Goal: Task Accomplishment & Management: Complete application form

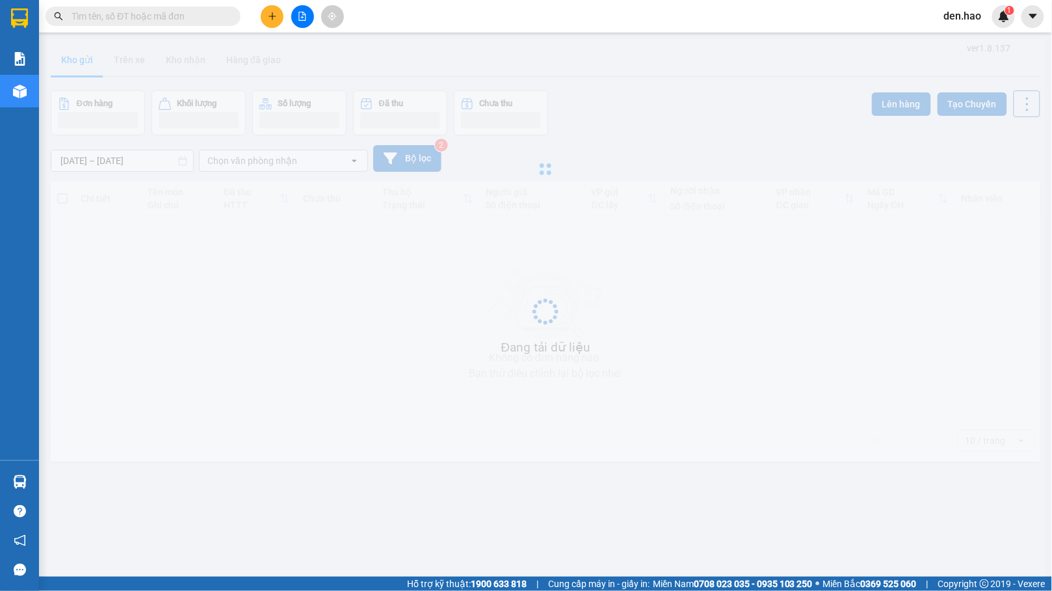
click at [167, 21] on input "text" at bounding box center [148, 16] width 153 height 14
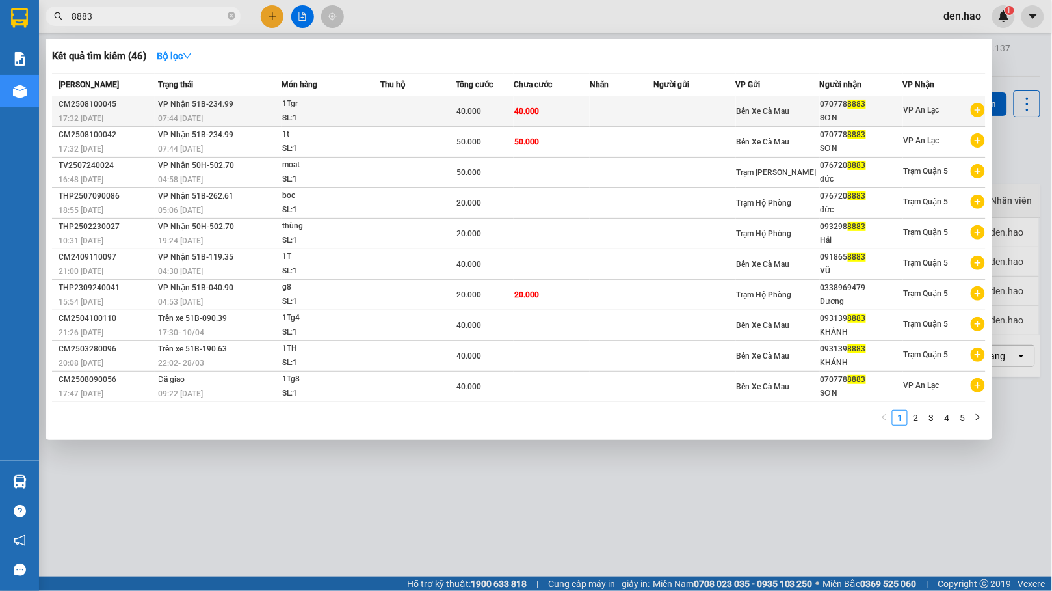
type input "8883"
click at [763, 115] on span "Bến Xe Cà Mau" at bounding box center [763, 111] width 53 height 9
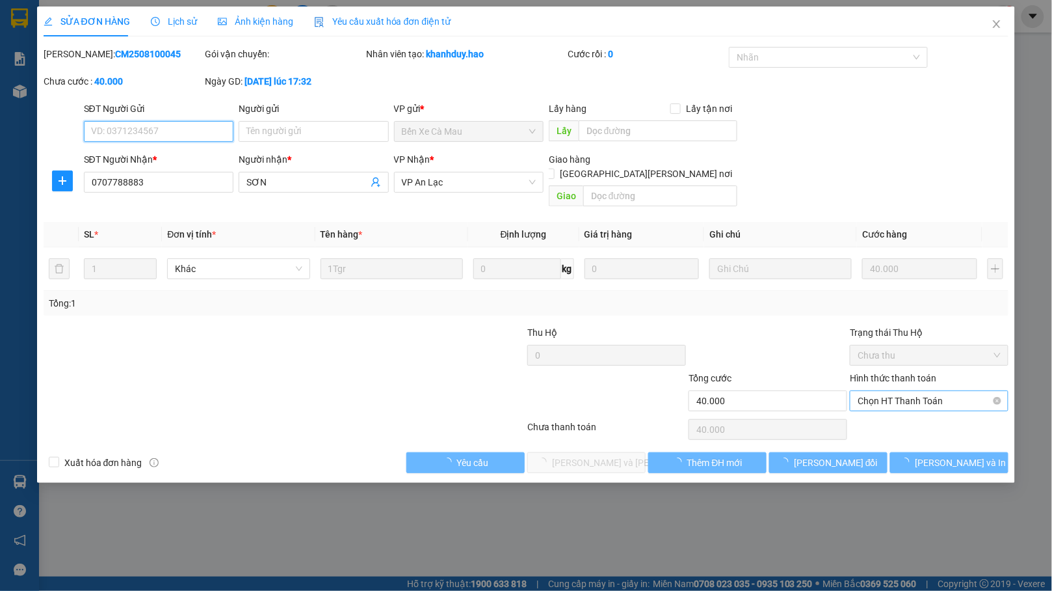
type input "0707788883"
type input "SƠN"
type input "40.000"
click at [924, 393] on span "Chọn HT Thanh Toán" at bounding box center [929, 401] width 143 height 20
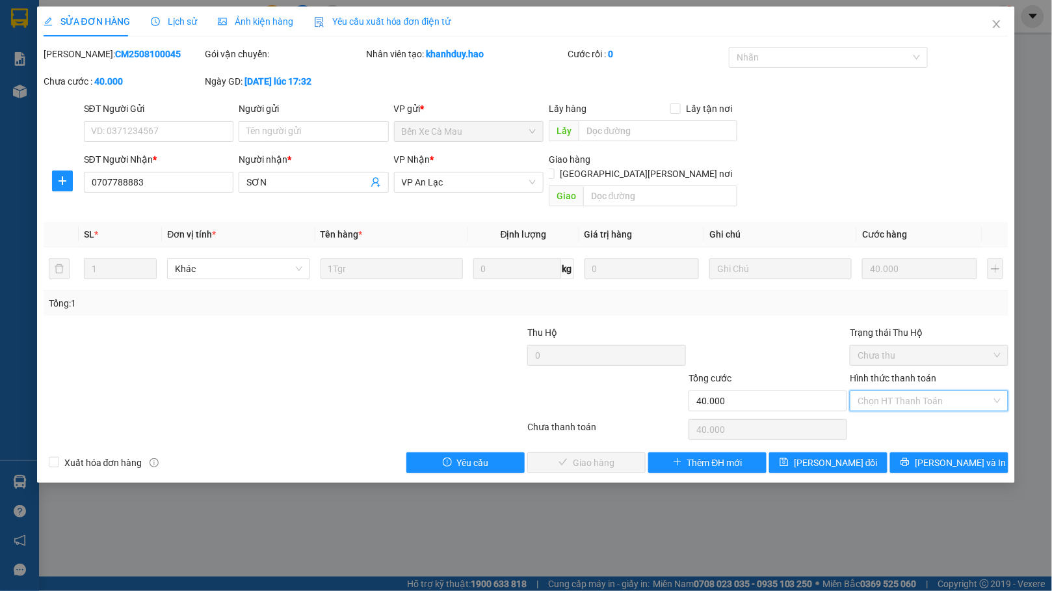
click at [927, 422] on div "Tại văn phòng" at bounding box center [930, 413] width 159 height 21
type input "0"
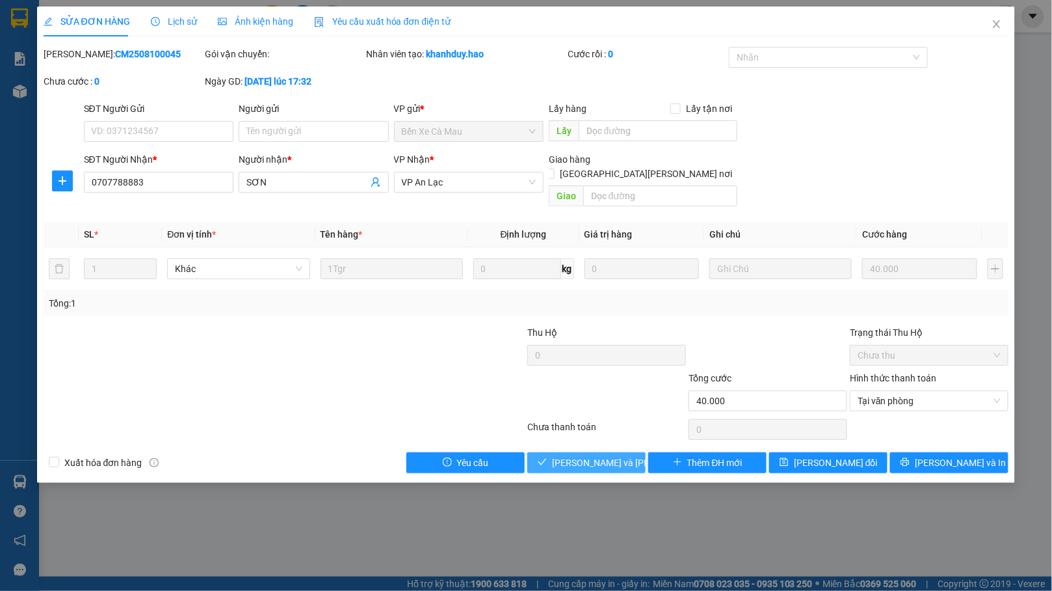
click at [604, 455] on span "[PERSON_NAME] và [PERSON_NAME] hàng" at bounding box center [640, 462] width 176 height 14
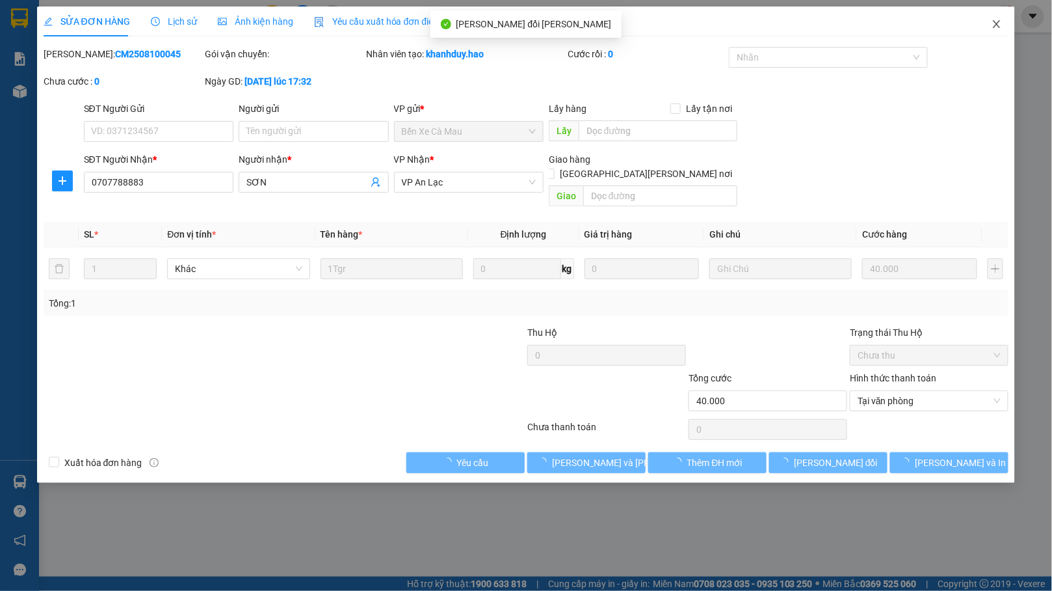
click at [1004, 31] on span "Close" at bounding box center [997, 25] width 36 height 36
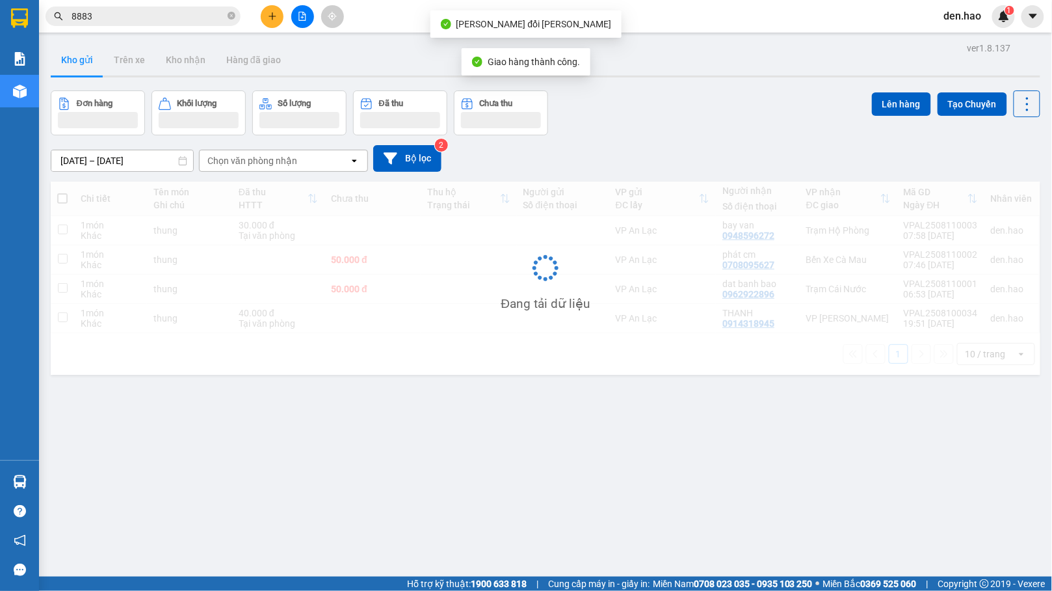
click at [151, 19] on input "8883" at bounding box center [148, 16] width 153 height 14
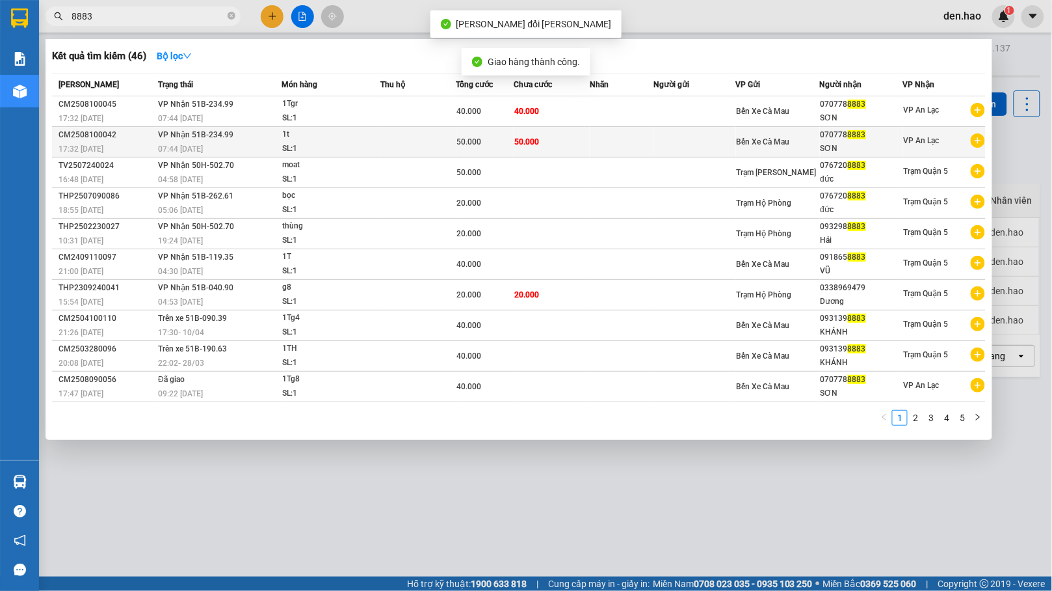
click at [563, 140] on td "50.000" at bounding box center [552, 142] width 76 height 31
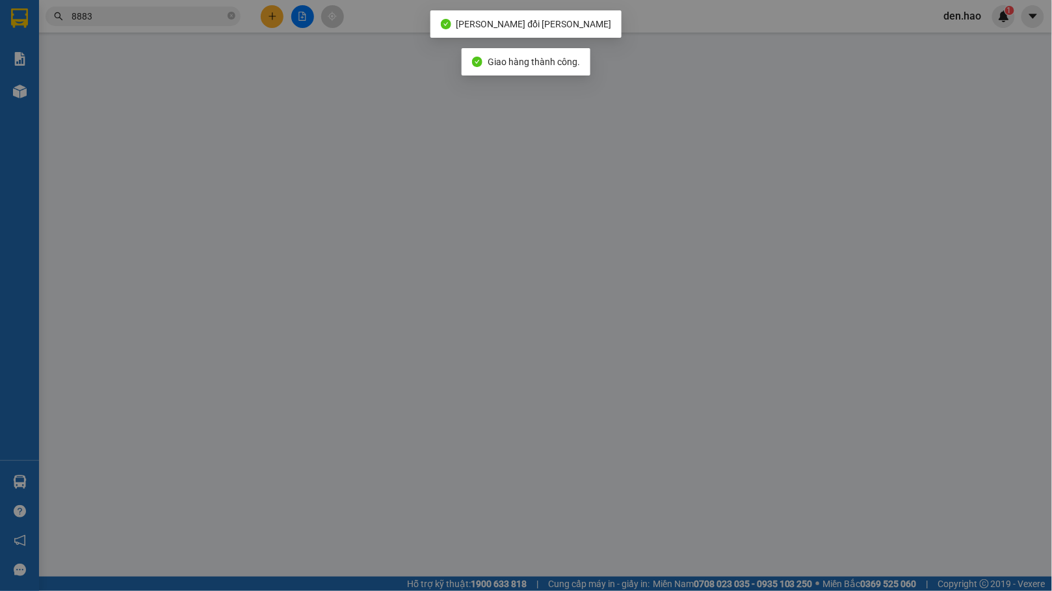
type input "0707788883"
type input "SƠN"
type input "50.000"
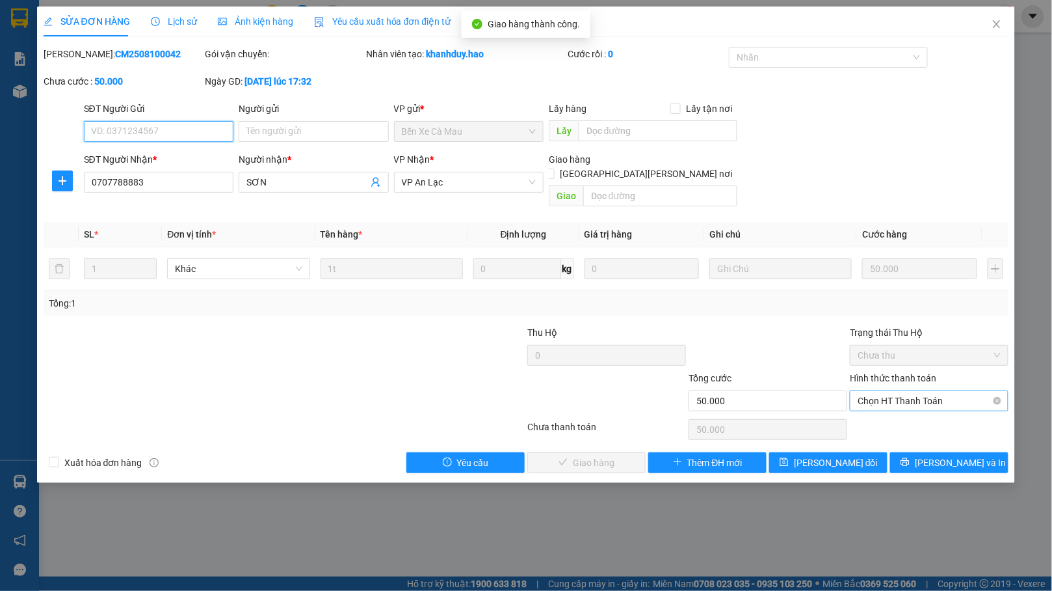
click at [916, 391] on span "Chọn HT Thanh Toán" at bounding box center [929, 401] width 143 height 20
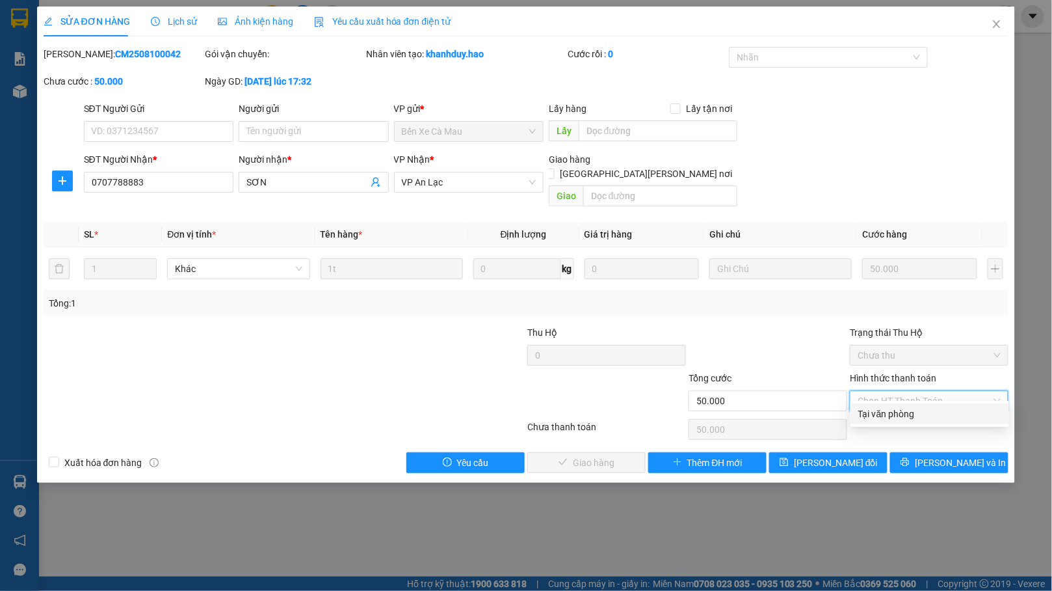
click at [903, 411] on div "Tại văn phòng" at bounding box center [929, 413] width 143 height 14
type input "0"
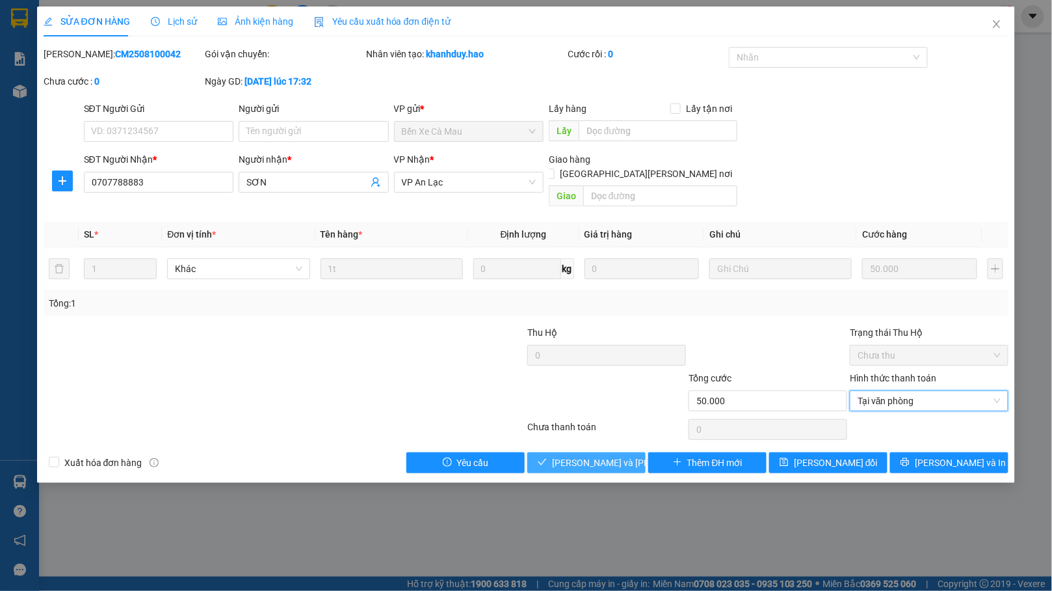
click at [588, 455] on span "[PERSON_NAME] và [PERSON_NAME] hàng" at bounding box center [640, 462] width 176 height 14
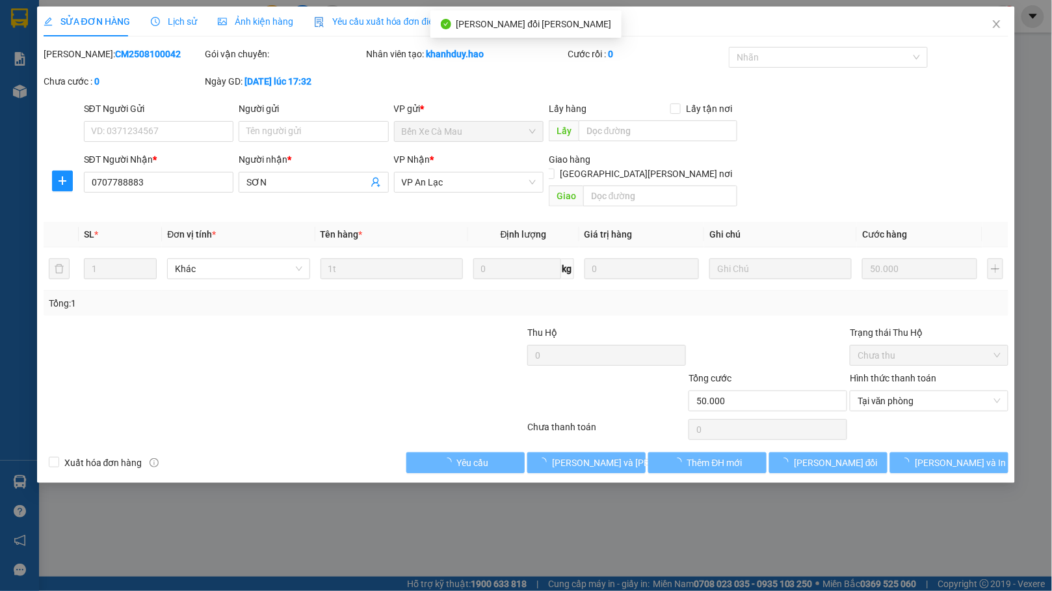
click at [995, 30] on span "Close" at bounding box center [997, 25] width 36 height 36
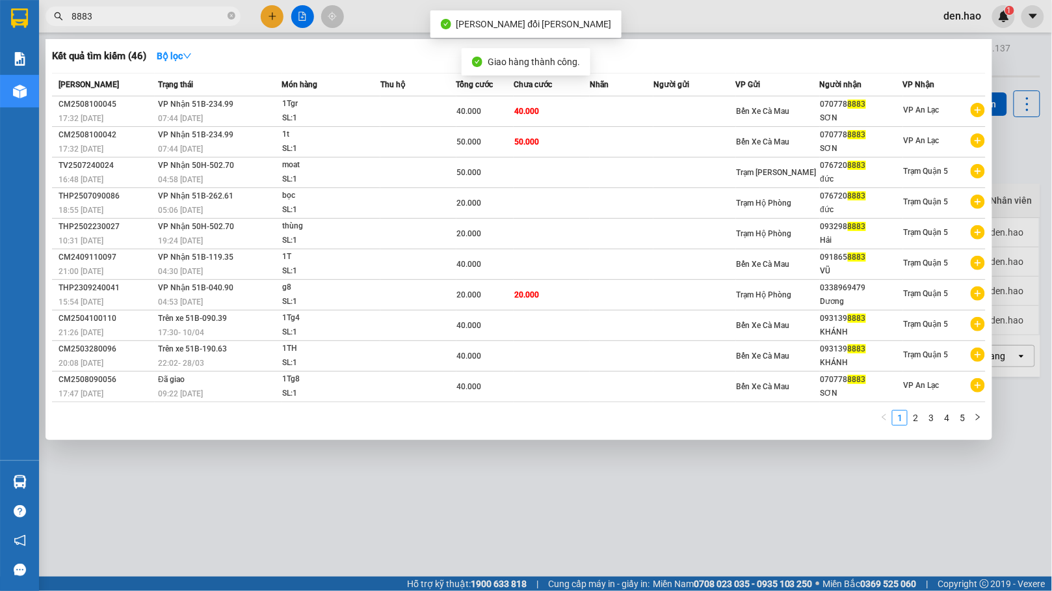
click at [233, 9] on span at bounding box center [232, 16] width 8 height 14
click at [232, 11] on span at bounding box center [232, 16] width 8 height 12
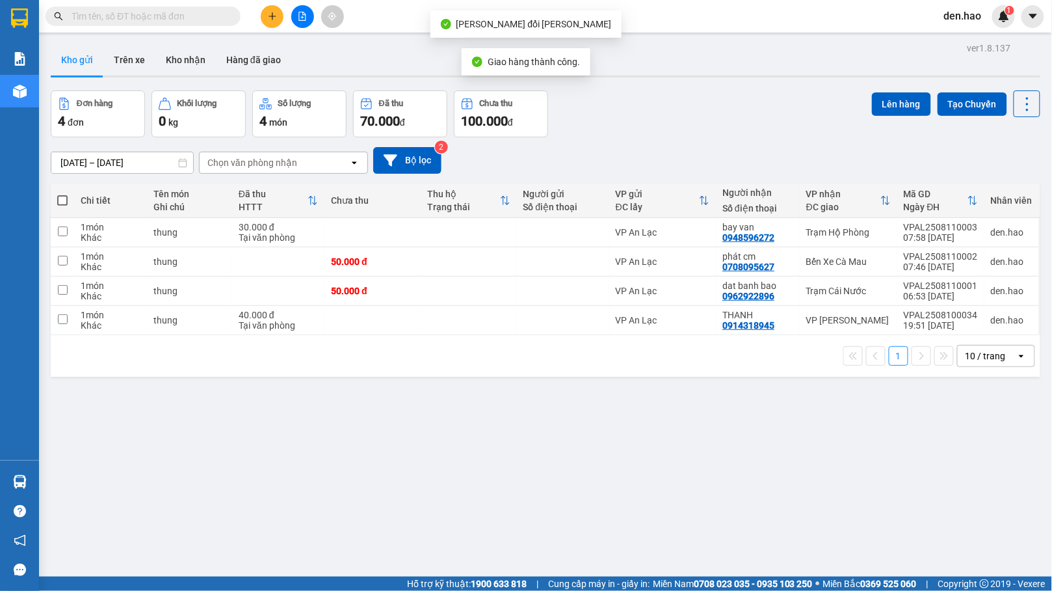
click at [232, 12] on span at bounding box center [232, 16] width 8 height 14
click at [228, 13] on span at bounding box center [232, 16] width 8 height 14
click at [196, 17] on input "text" at bounding box center [148, 16] width 153 height 14
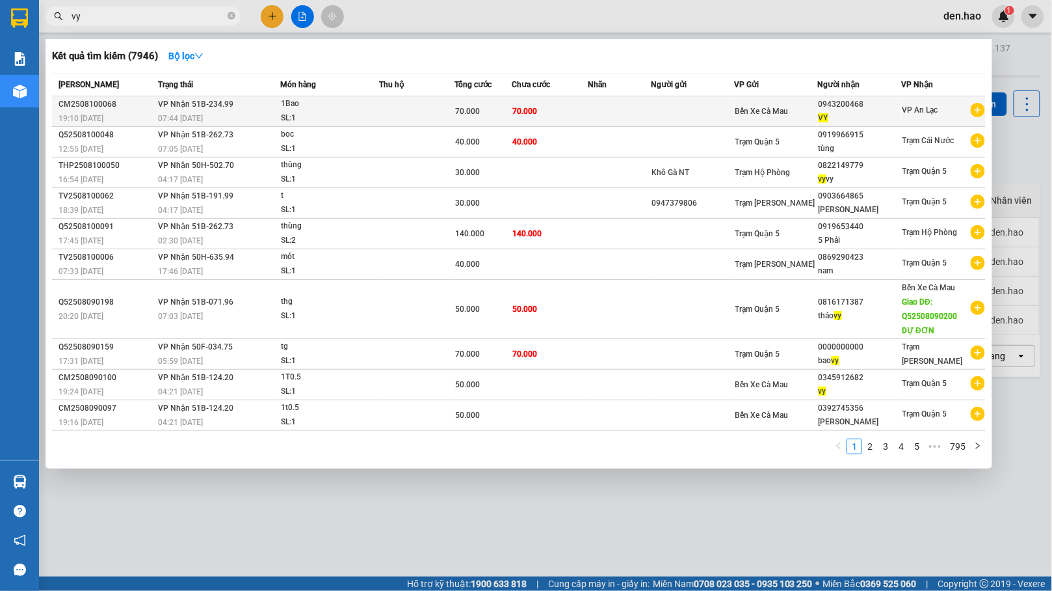
type input "vy"
click at [682, 103] on td at bounding box center [693, 111] width 83 height 31
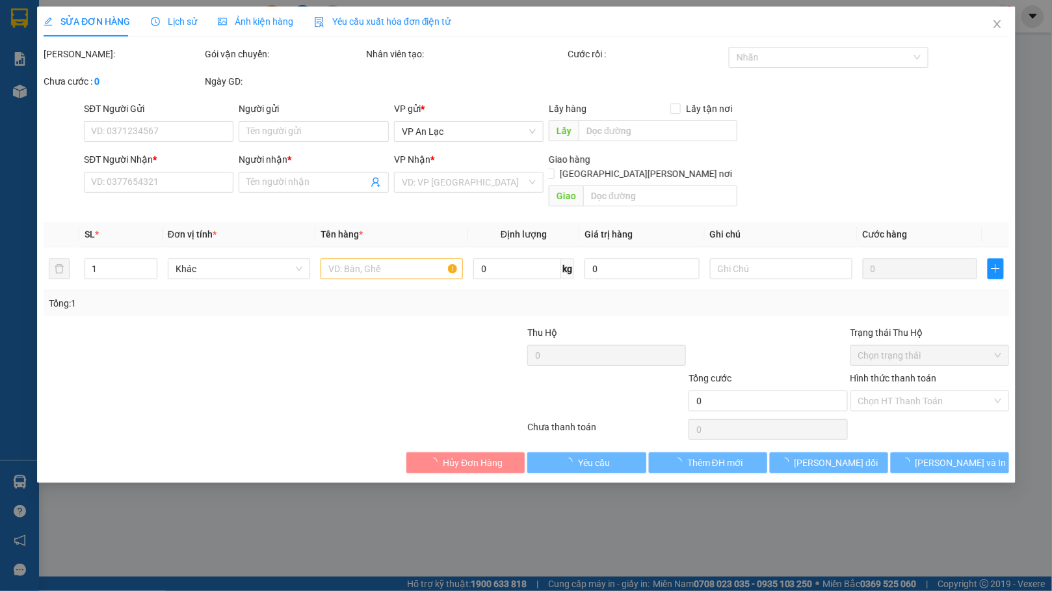
type input "0943200468"
type input "VY"
type input "70.000"
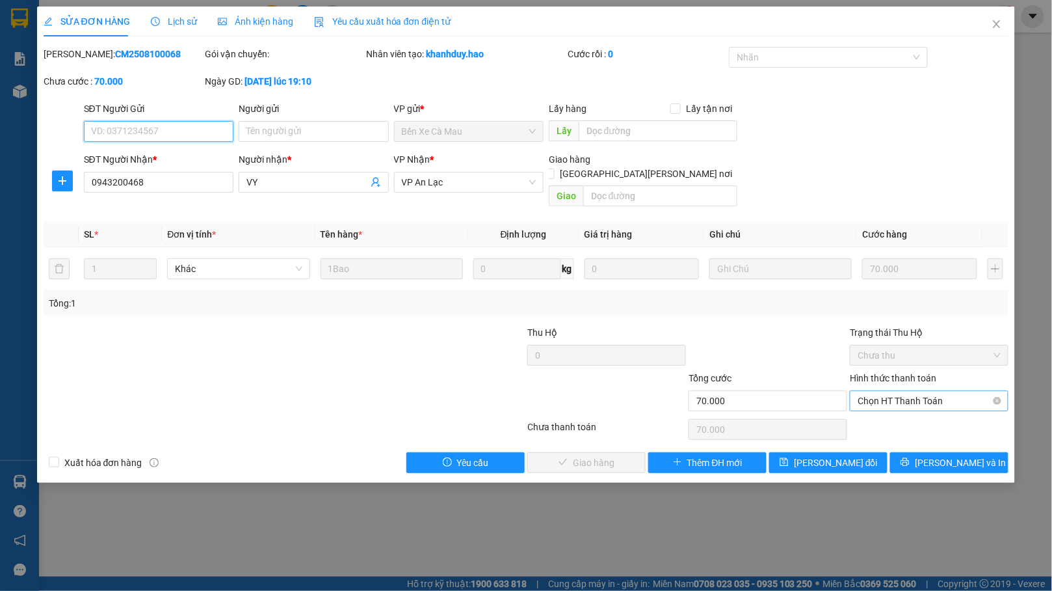
click at [924, 391] on span "Chọn HT Thanh Toán" at bounding box center [929, 401] width 143 height 20
click at [919, 415] on div "Tại văn phòng" at bounding box center [929, 413] width 143 height 14
type input "0"
click at [606, 455] on span "[PERSON_NAME] và [PERSON_NAME] hàng" at bounding box center [640, 462] width 176 height 14
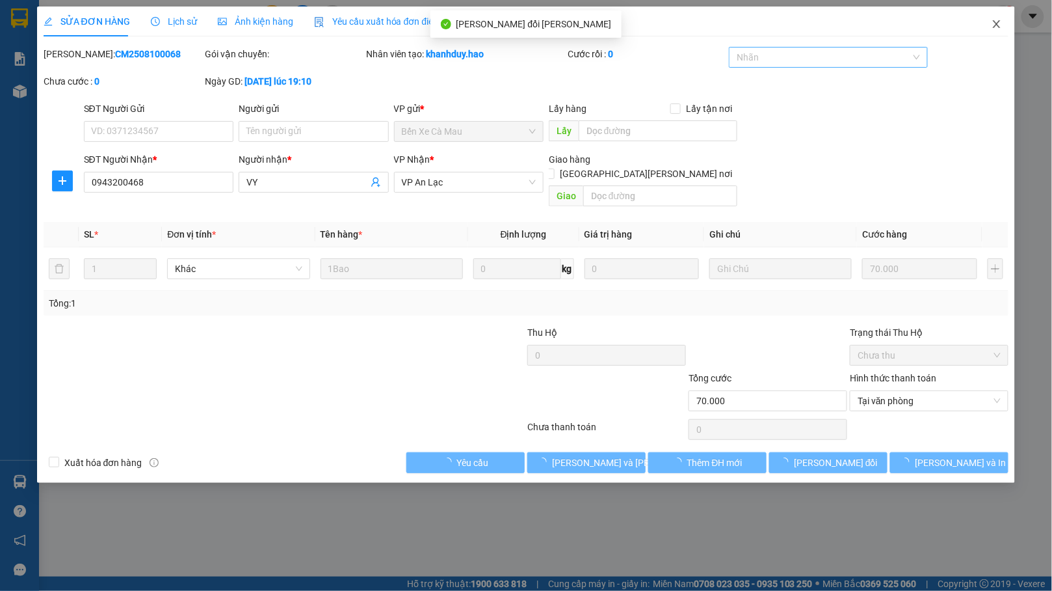
click at [1005, 29] on span "Close" at bounding box center [997, 25] width 36 height 36
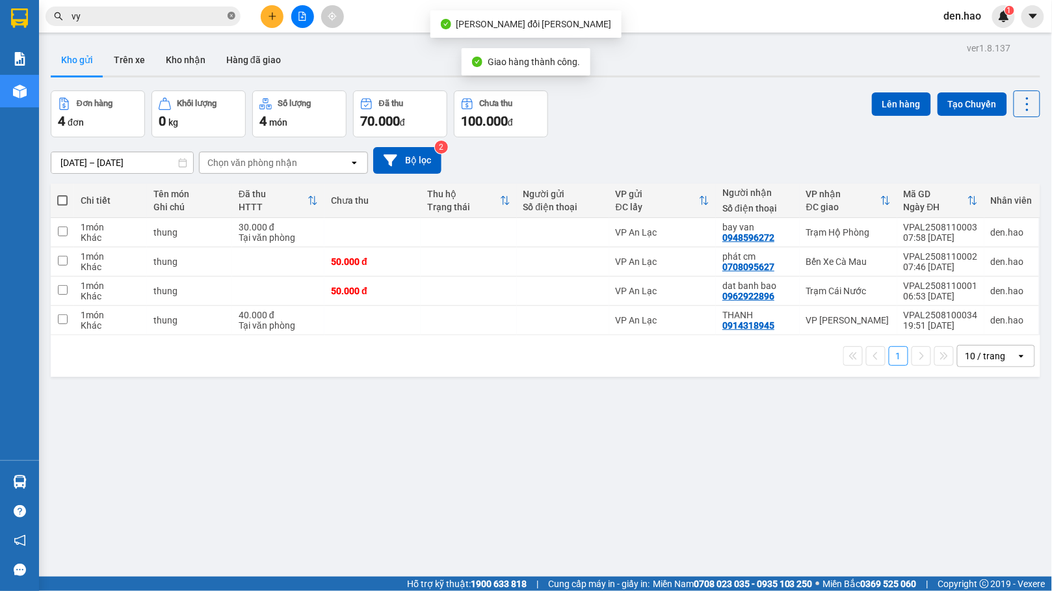
click at [230, 19] on icon "close-circle" at bounding box center [232, 16] width 8 height 8
click at [230, 19] on span at bounding box center [232, 16] width 8 height 14
click at [268, 21] on button at bounding box center [272, 16] width 23 height 23
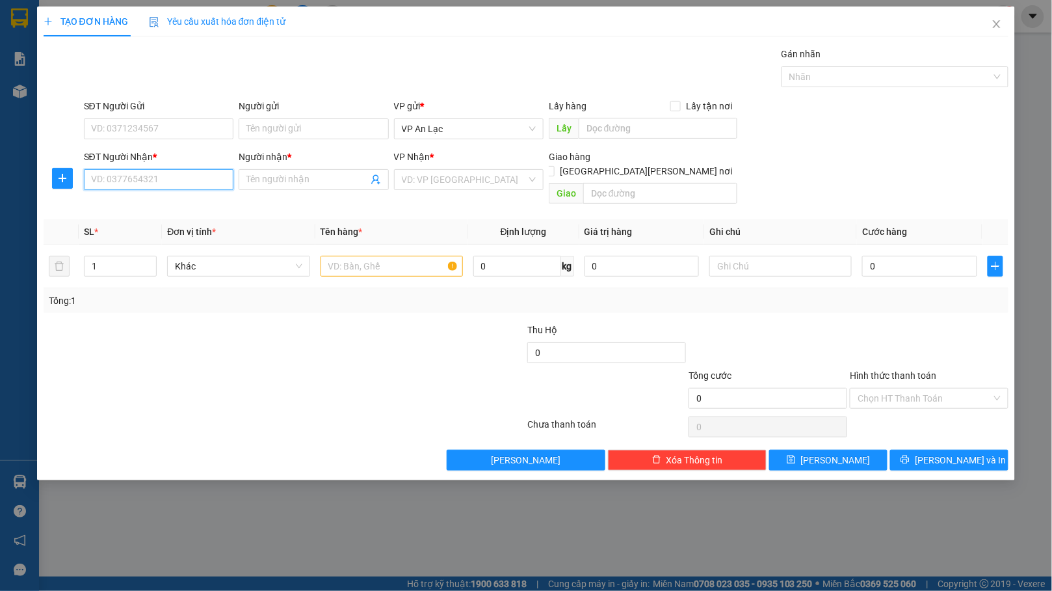
click at [173, 190] on input "SĐT Người Nhận *" at bounding box center [159, 179] width 150 height 21
type input "4"
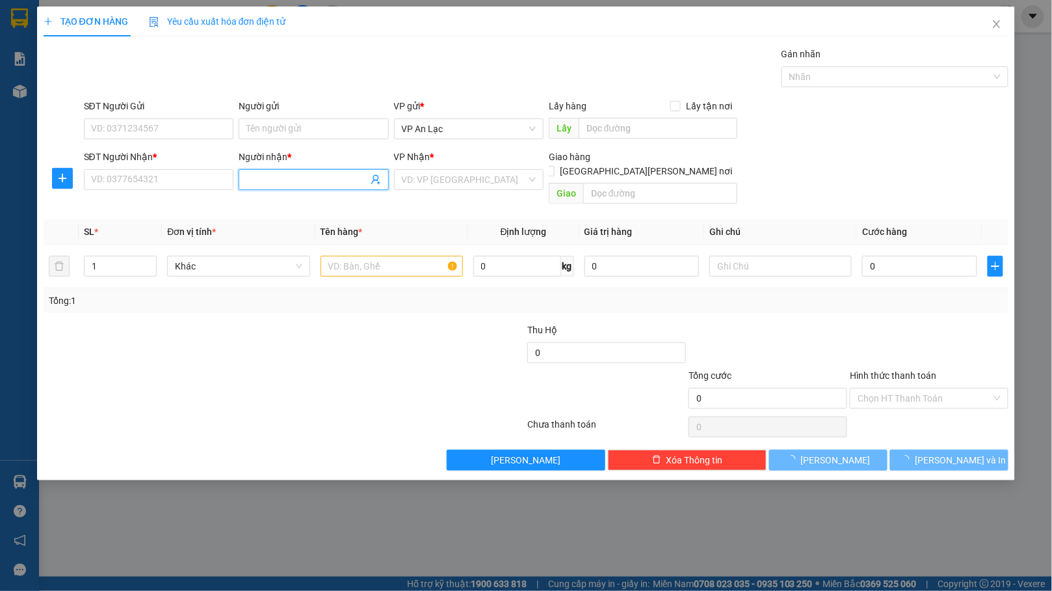
click at [277, 179] on input "Người nhận *" at bounding box center [306, 179] width 121 height 14
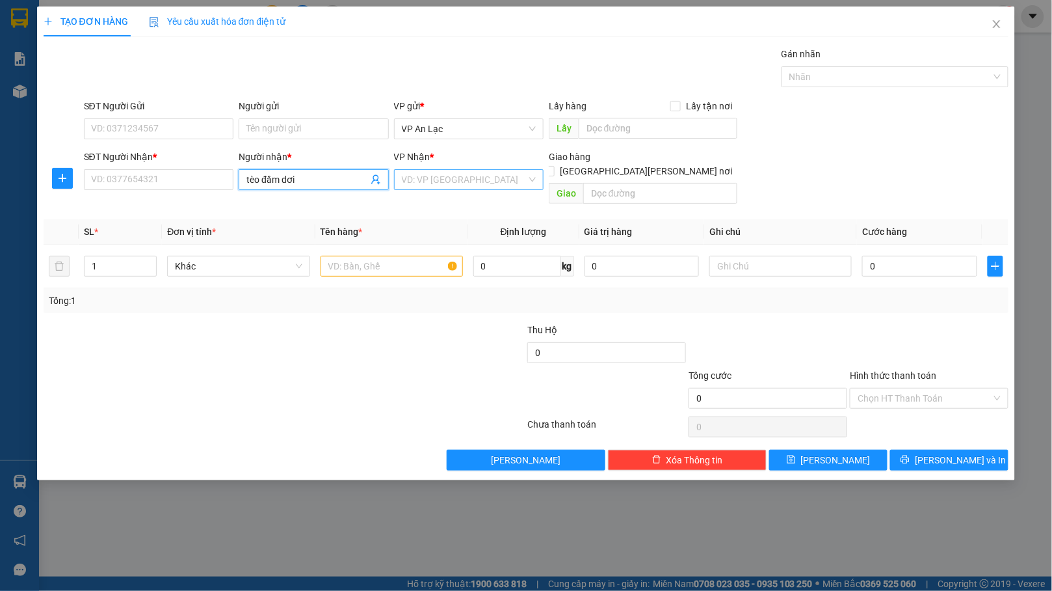
type input "tèo đầm dơi"
click at [423, 179] on input "search" at bounding box center [464, 180] width 125 height 20
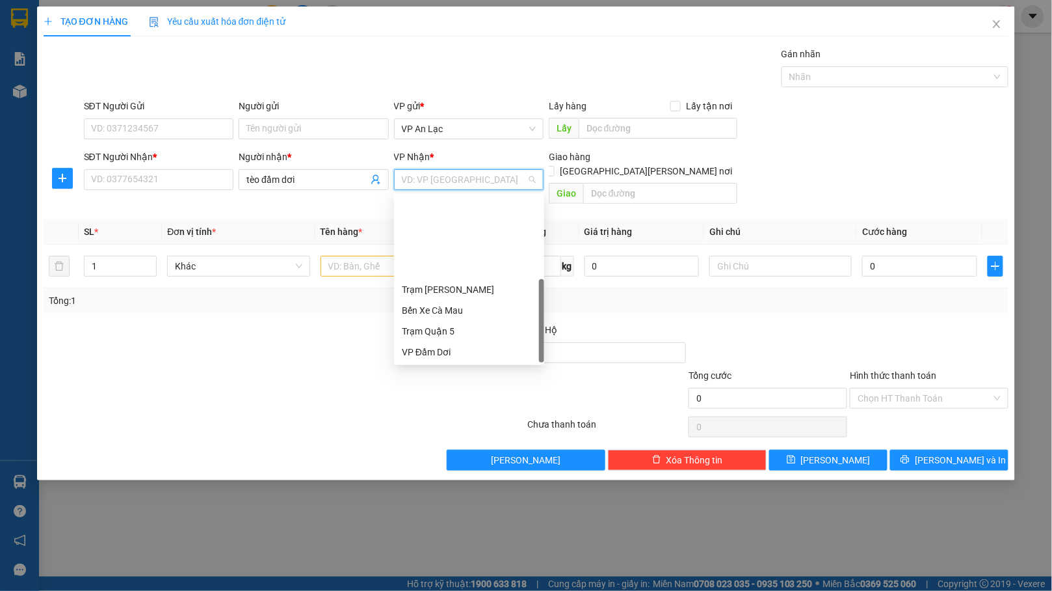
scroll to position [104, 0]
click at [472, 246] on div "VP Đầm Dơi" at bounding box center [469, 248] width 135 height 14
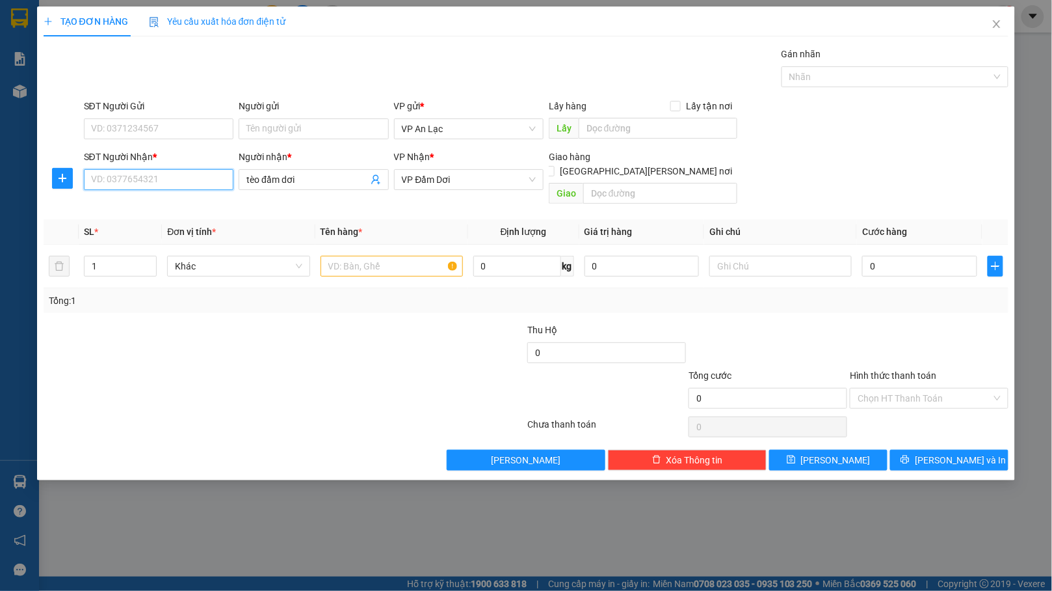
click at [146, 173] on input "SĐT Người Nhận *" at bounding box center [159, 179] width 150 height 21
click at [133, 186] on input "01234567789" at bounding box center [159, 179] width 150 height 21
type input "0123456789"
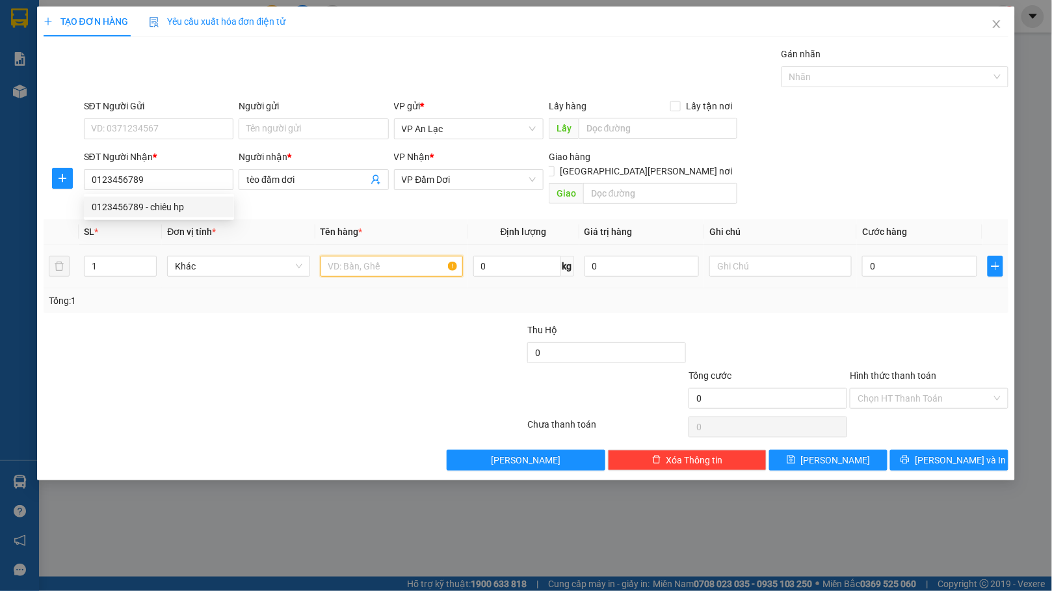
click at [347, 256] on input "text" at bounding box center [392, 266] width 142 height 21
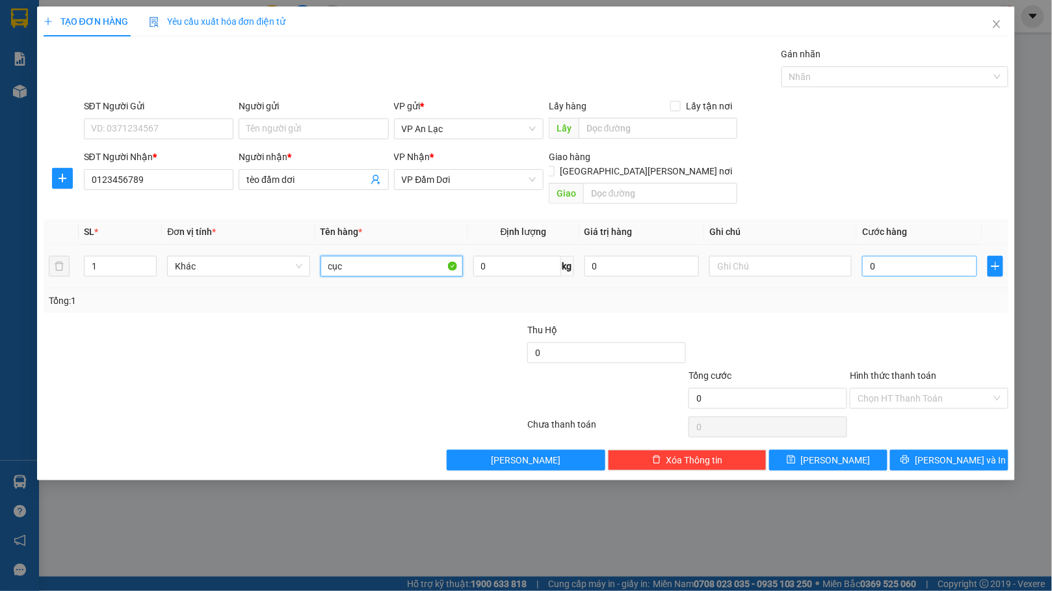
type input "cục"
click at [927, 256] on input "0" at bounding box center [919, 266] width 114 height 21
type input "03"
type input "3"
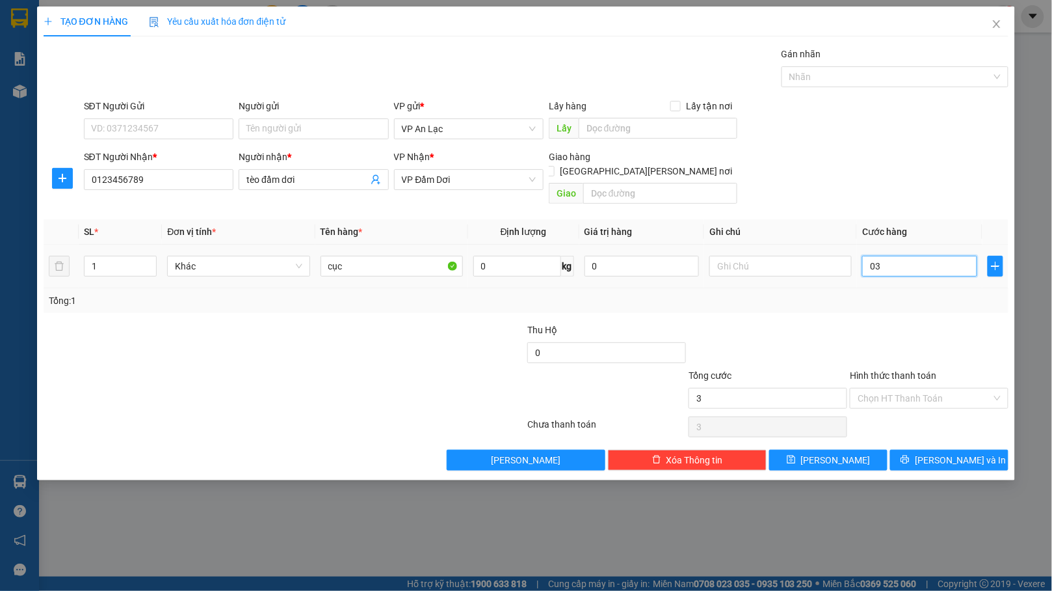
type input "030"
type input "30"
type input "30.000"
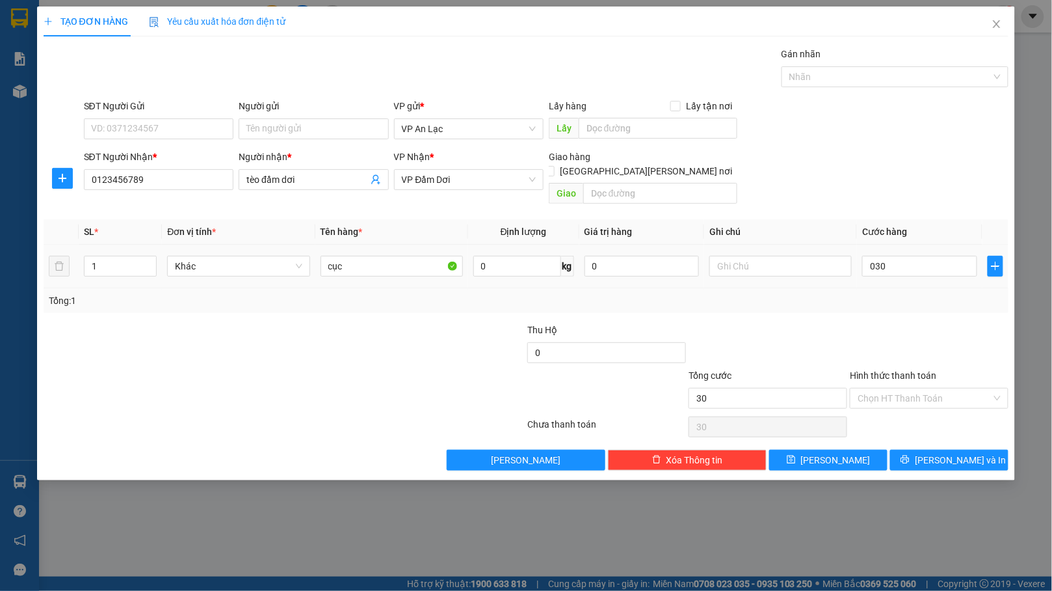
type input "30.000"
click at [916, 293] on div "Tổng: 1" at bounding box center [526, 300] width 955 height 14
click at [940, 453] on span "[PERSON_NAME] và In" at bounding box center [960, 460] width 91 height 14
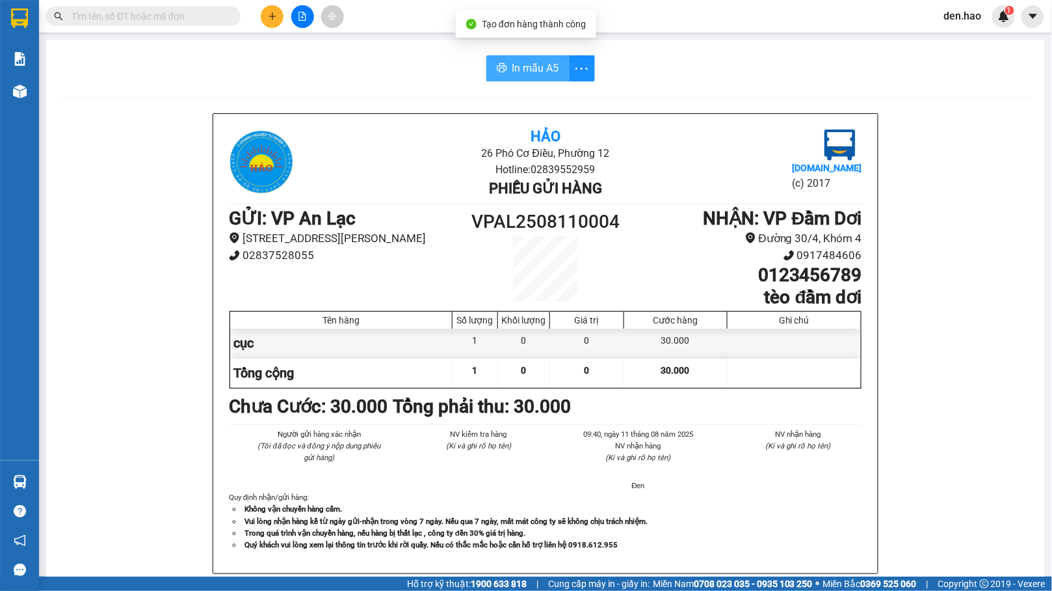
click at [512, 70] on span "In mẫu A5" at bounding box center [535, 68] width 47 height 16
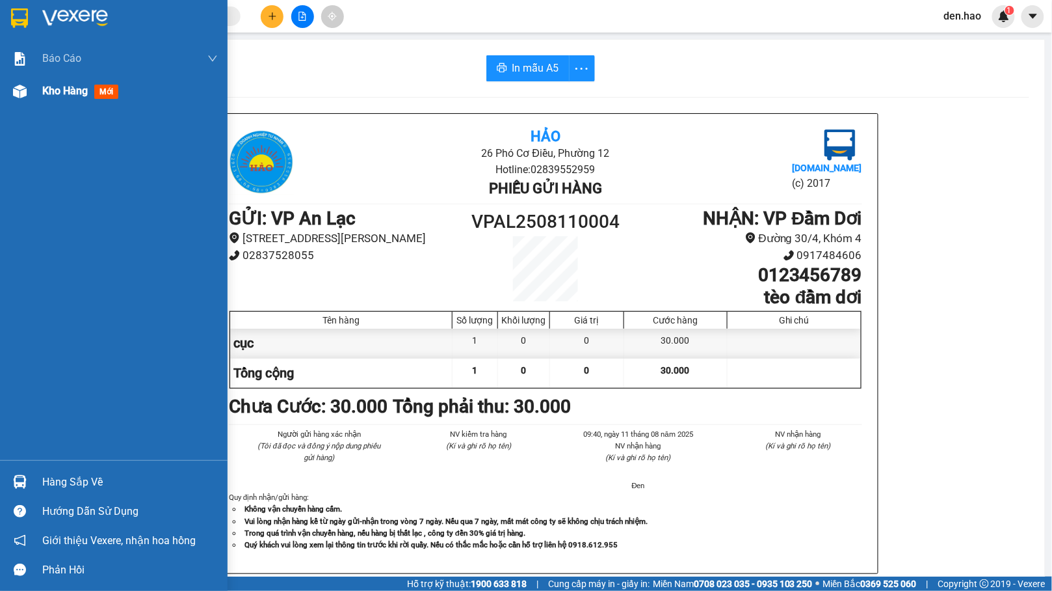
click at [47, 94] on span "Kho hàng" at bounding box center [65, 91] width 46 height 12
